Goal: Check status: Check status

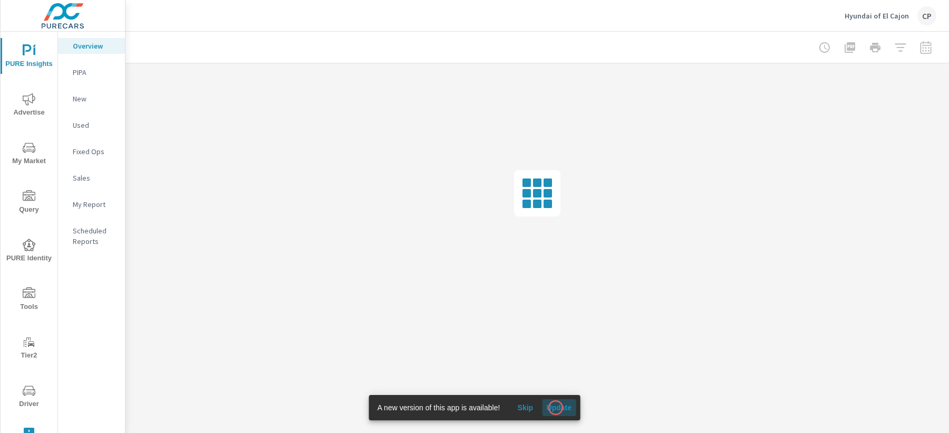
click at [556, 407] on span "Update" at bounding box center [558, 406] width 25 height 9
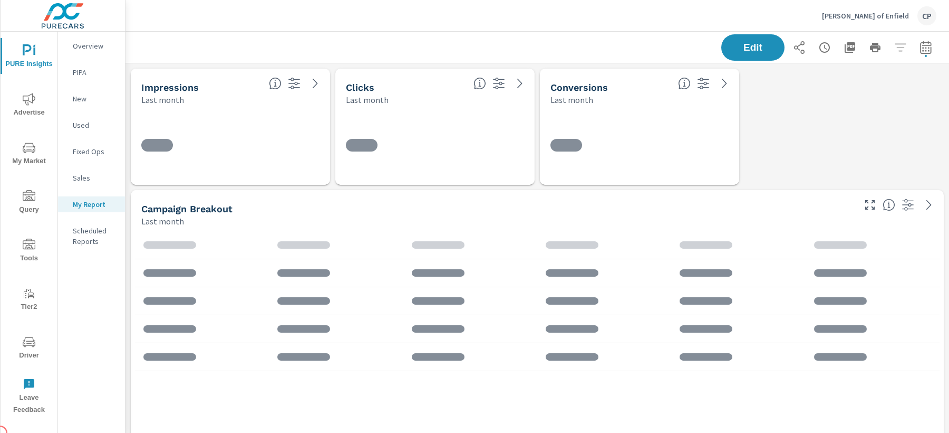
scroll to position [610, 0]
click at [936, 44] on button "button" at bounding box center [926, 47] width 21 height 21
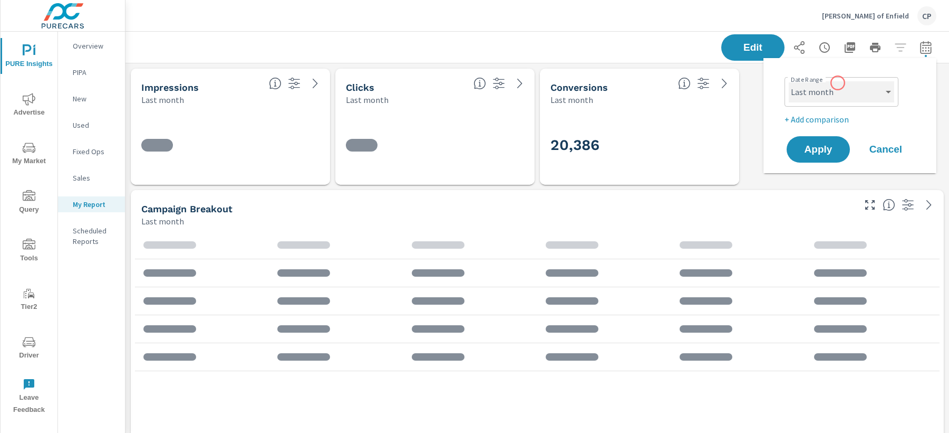
click at [838, 83] on select "Custom Yesterday Last week Last 7 days Last 14 days Last 30 days Last 45 days L…" at bounding box center [841, 91] width 105 height 21
select select "Last 2 months"
click at [789, 81] on select "Custom Yesterday Last week Last 7 days Last 14 days Last 30 days Last 45 days L…" at bounding box center [841, 91] width 105 height 21
click at [803, 151] on span "Apply" at bounding box center [818, 150] width 43 height 10
